Goal: Information Seeking & Learning: Check status

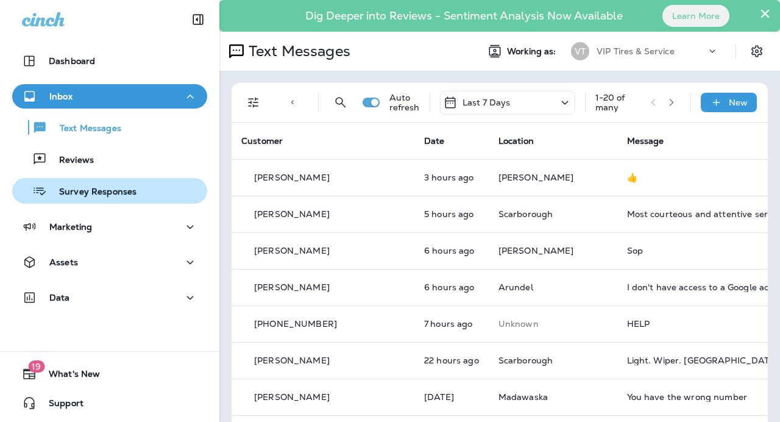
click at [74, 180] on button "Survey Responses" at bounding box center [109, 191] width 195 height 26
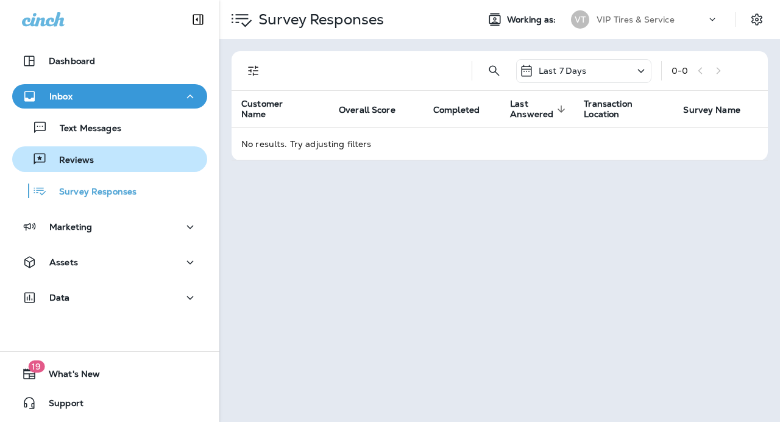
click at [74, 162] on p "Reviews" at bounding box center [70, 161] width 47 height 12
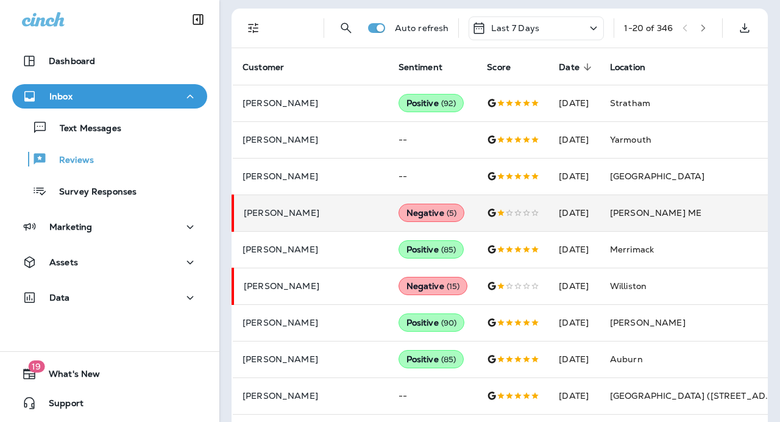
scroll to position [426, 0]
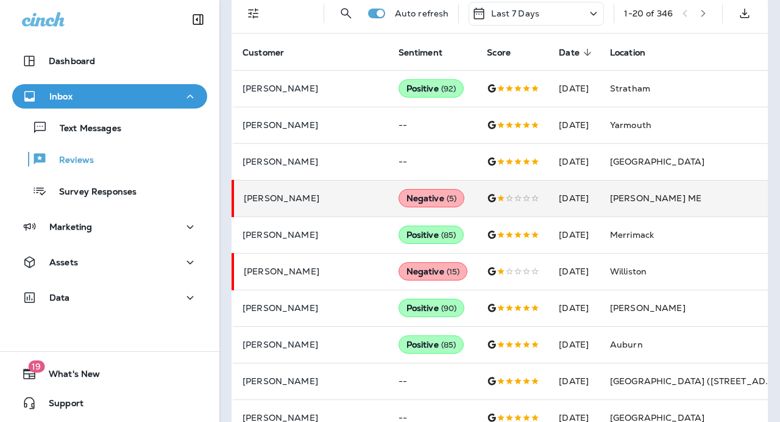
click at [630, 189] on td "[PERSON_NAME] ME" at bounding box center [691, 198] width 183 height 37
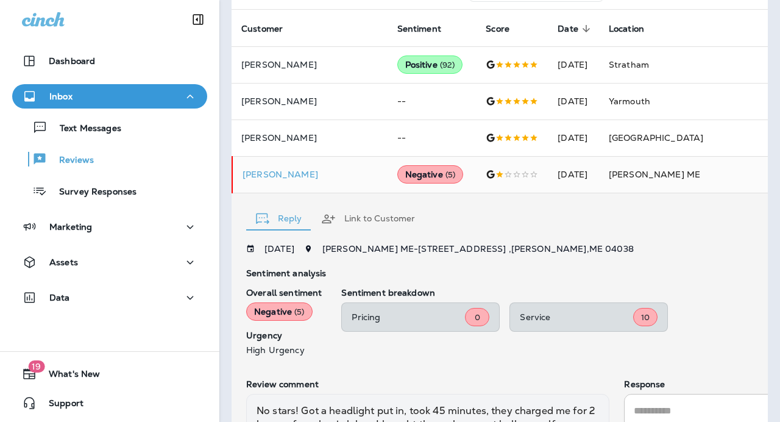
scroll to position [348, 0]
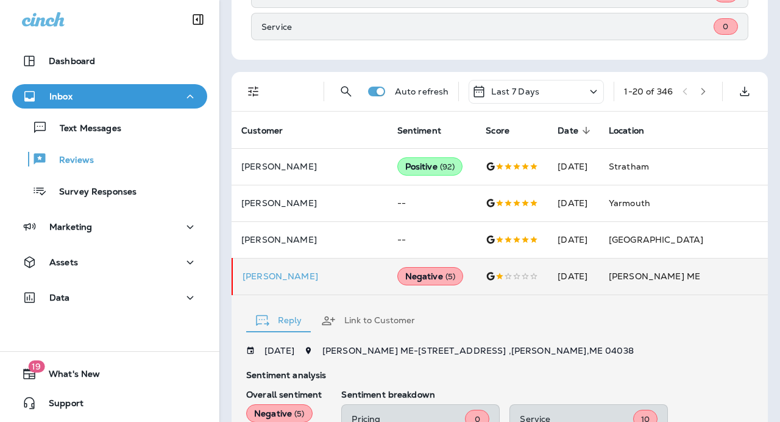
click at [642, 274] on td "[PERSON_NAME] ME" at bounding box center [690, 276] width 183 height 37
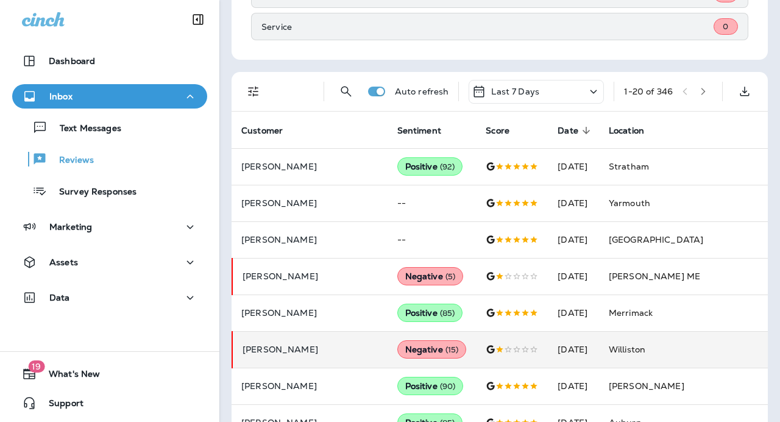
click at [626, 347] on td "Williston" at bounding box center [690, 349] width 183 height 37
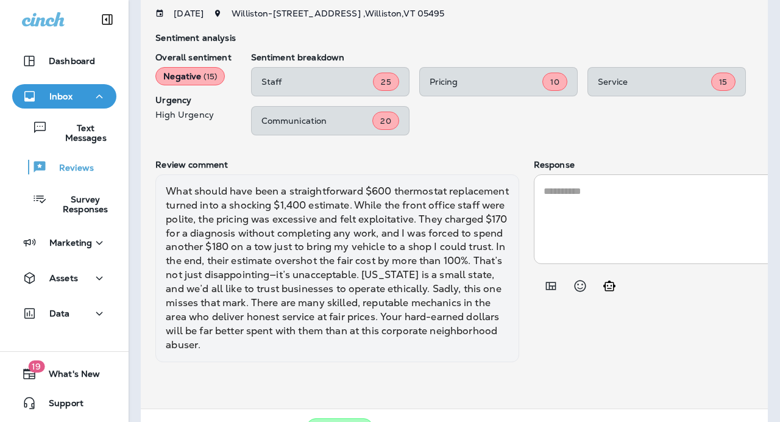
scroll to position [688, 0]
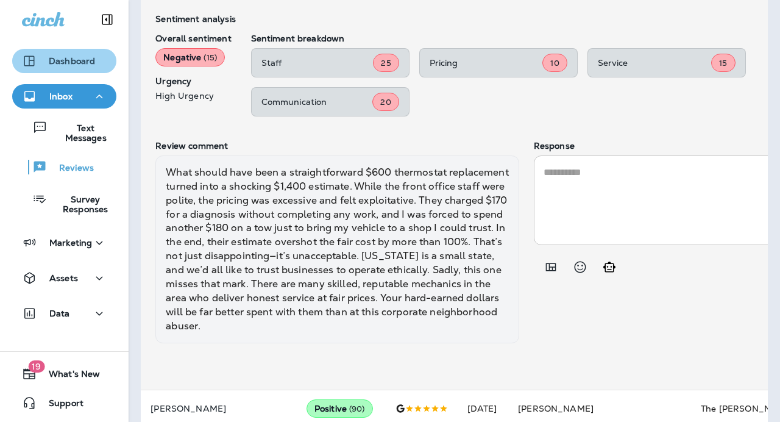
click at [41, 68] on div "Dashboard" at bounding box center [58, 61] width 73 height 15
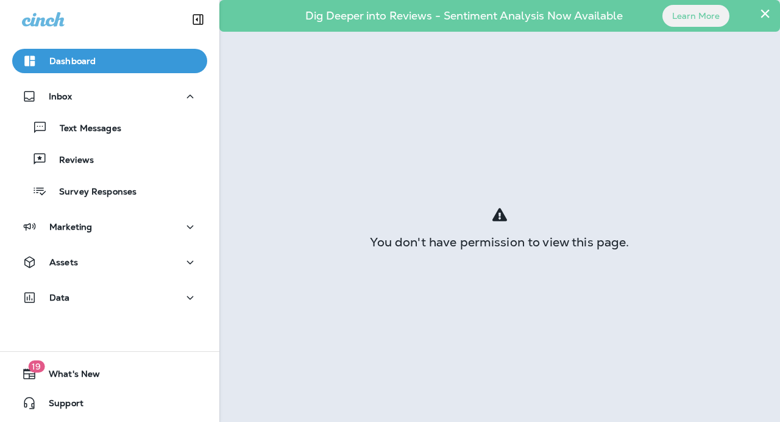
click at [83, 113] on div "Text Messages Reviews Survey Responses" at bounding box center [109, 155] width 195 height 95
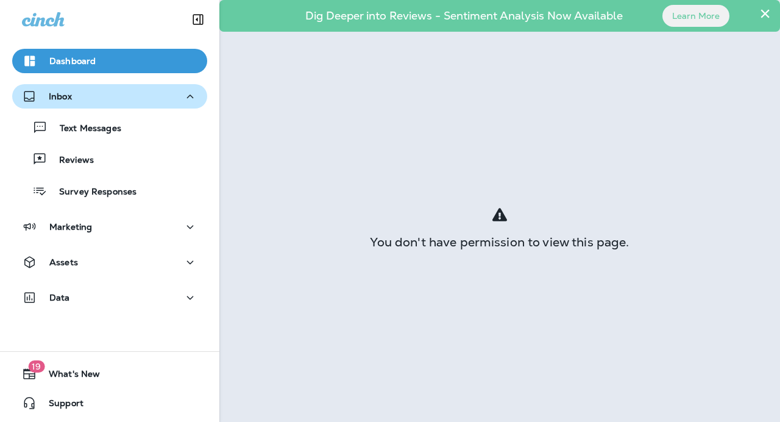
click at [82, 100] on div "Inbox" at bounding box center [109, 96] width 175 height 15
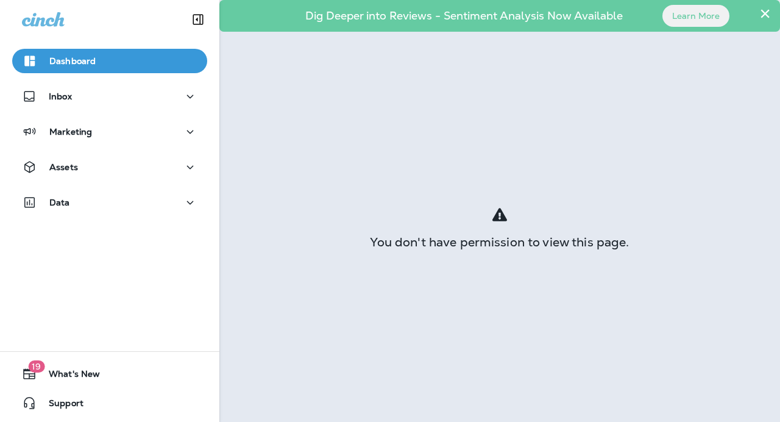
click at [674, 184] on div "You don't have permission to view this page." at bounding box center [499, 227] width 561 height 390
click at [94, 118] on div "Dashboard Inbox Marketing Assets Data" at bounding box center [109, 134] width 219 height 195
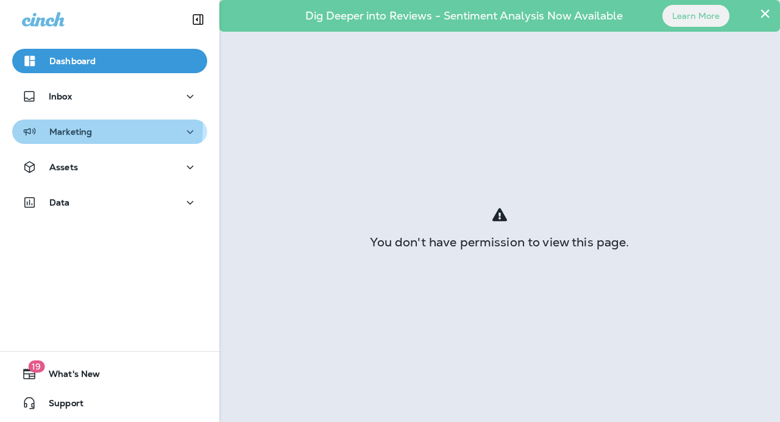
click at [97, 127] on div "Marketing" at bounding box center [109, 131] width 175 height 15
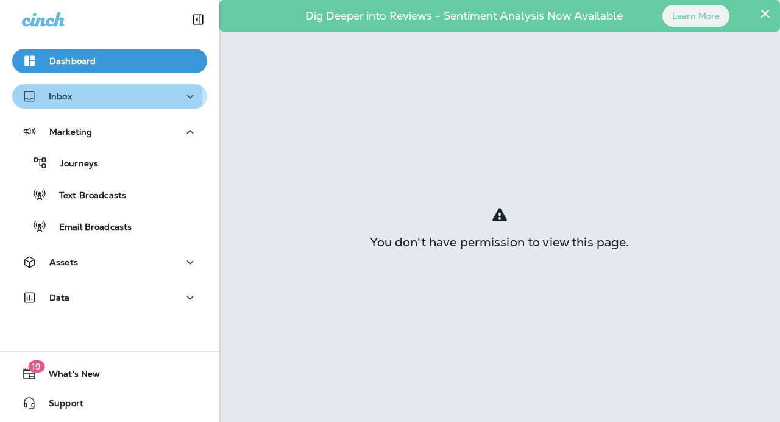
click at [72, 96] on div "Inbox" at bounding box center [109, 96] width 175 height 15
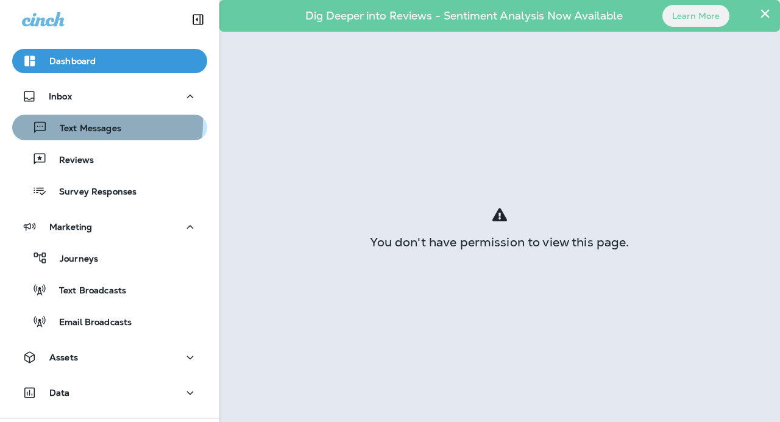
click at [79, 123] on p "Text Messages" at bounding box center [85, 129] width 74 height 12
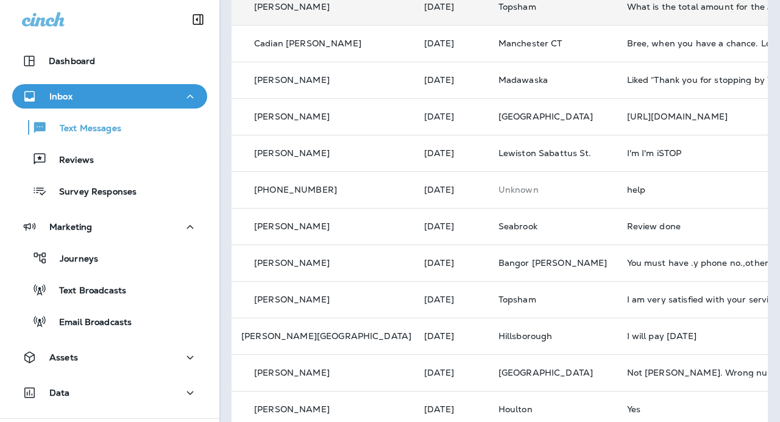
scroll to position [481, 0]
